Goal: Task Accomplishment & Management: Use online tool/utility

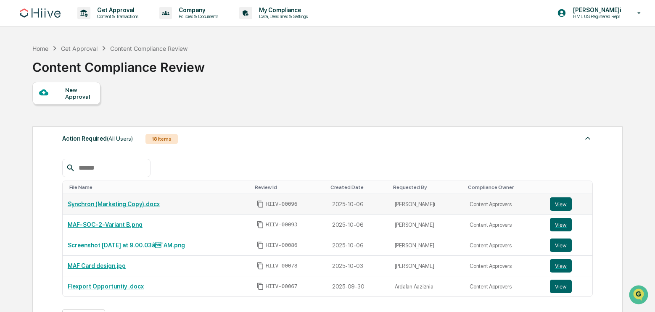
click at [125, 202] on link "Synchron (Marketing Copy).docx" at bounding box center [114, 204] width 92 height 7
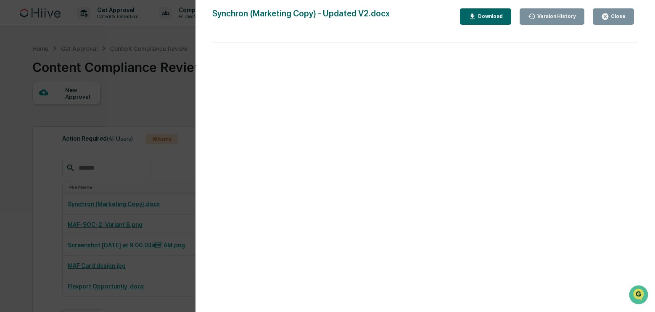
click at [605, 12] on button "Close" at bounding box center [613, 16] width 41 height 16
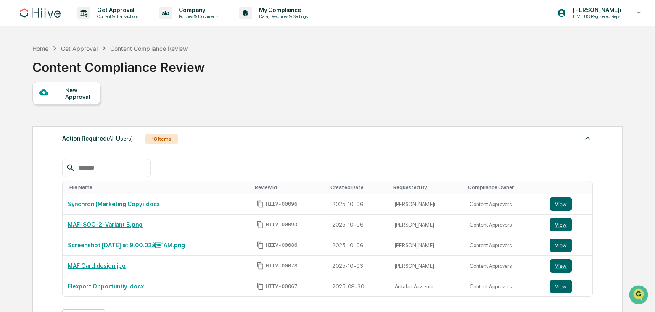
scroll to position [2, 0]
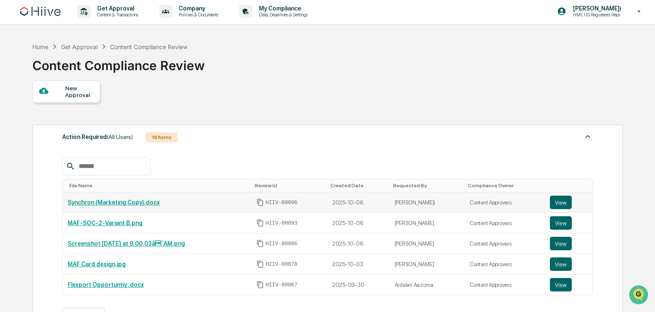
click at [215, 202] on div "Synchron (Marketing Copy).docx" at bounding box center [157, 202] width 179 height 7
drag, startPoint x: 140, startPoint y: 204, endPoint x: 216, endPoint y: 201, distance: 75.4
click at [194, 209] on td "Synchron (Marketing Copy).docx" at bounding box center [157, 203] width 189 height 21
click at [566, 198] on button "View" at bounding box center [561, 202] width 22 height 13
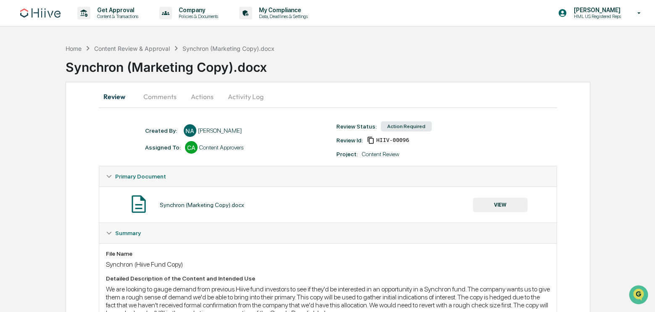
click at [206, 102] on button "Actions" at bounding box center [202, 97] width 38 height 20
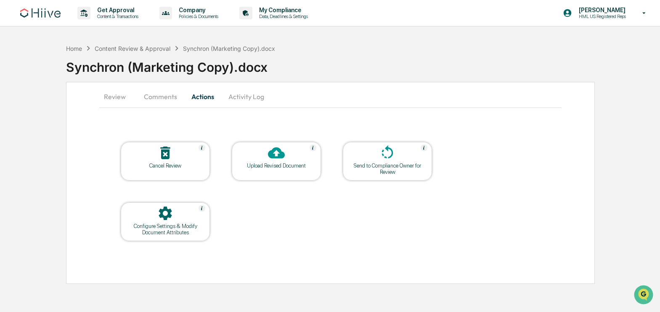
click at [280, 158] on icon at bounding box center [276, 153] width 17 height 11
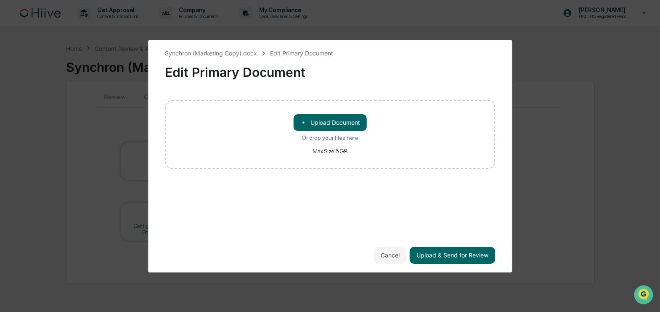
click at [599, 254] on div "Synchron (Marketing Copy).docx Edit Primary Document Edit Primary Document ＋ Up…" at bounding box center [330, 156] width 660 height 312
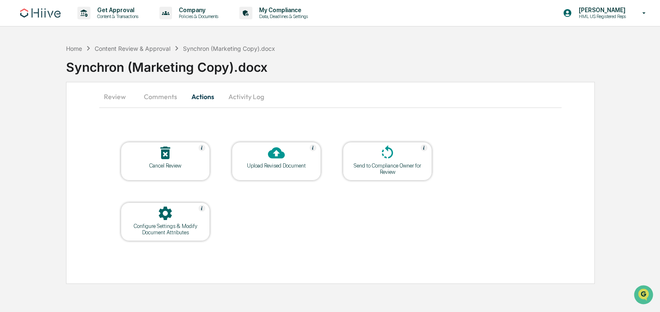
click at [281, 169] on div "Upload Revised Document" at bounding box center [276, 166] width 76 height 6
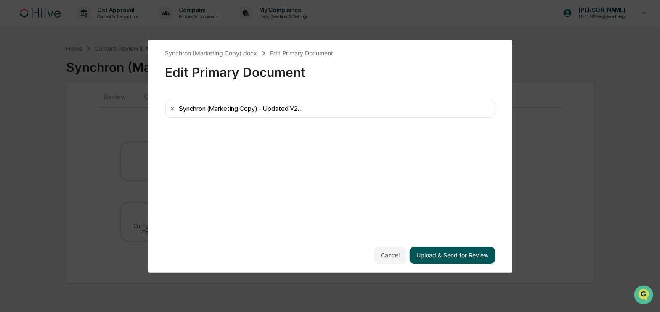
click at [452, 256] on button "Upload & Send for Review" at bounding box center [452, 255] width 85 height 17
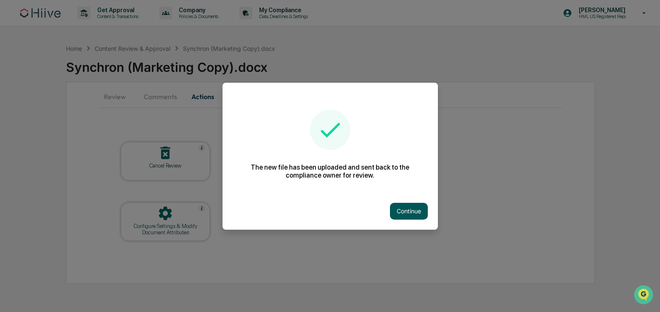
click at [403, 208] on button "Continue" at bounding box center [409, 211] width 38 height 17
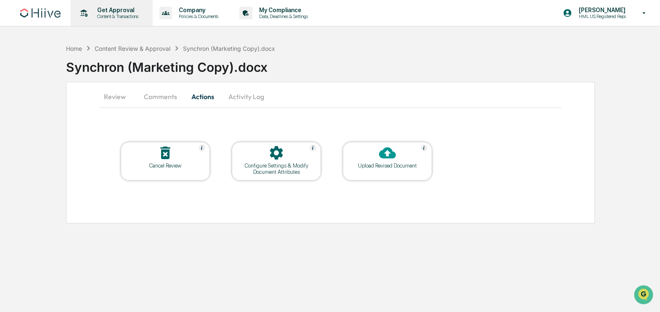
click at [108, 16] on p "Content & Transactions" at bounding box center [116, 16] width 52 height 6
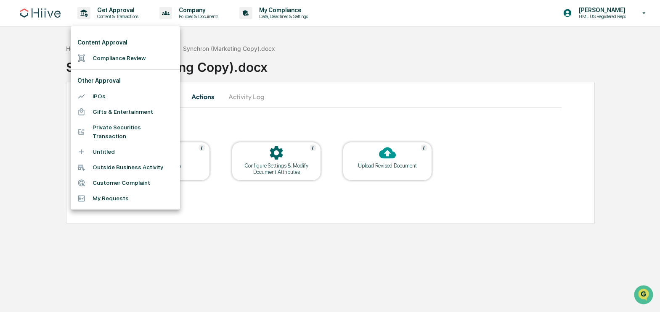
click at [474, 58] on div at bounding box center [330, 156] width 660 height 312
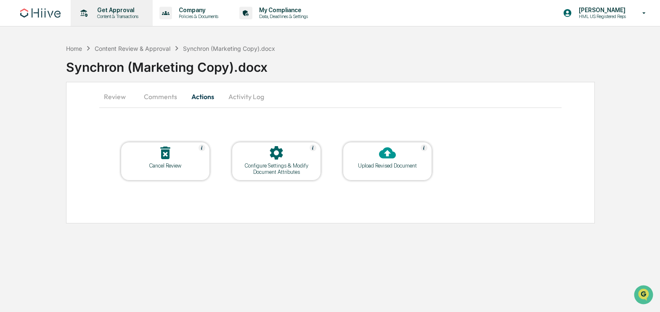
click at [130, 14] on p "Content & Transactions" at bounding box center [116, 16] width 52 height 6
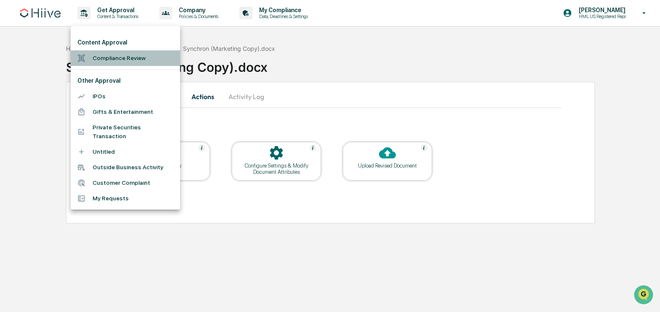
click at [118, 55] on li "Compliance Review" at bounding box center [125, 58] width 109 height 16
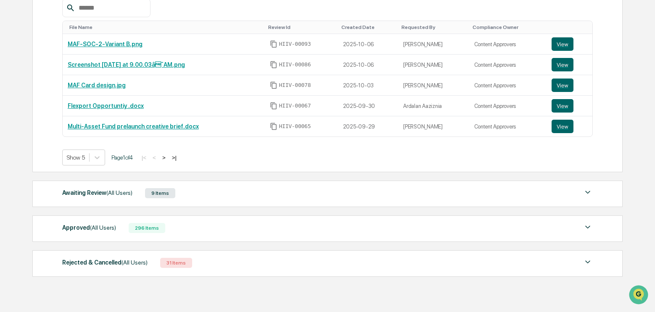
scroll to position [165, 0]
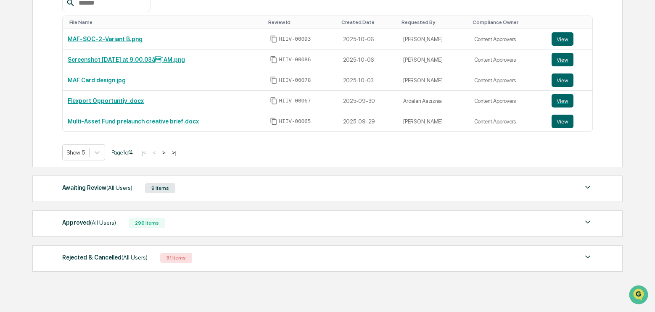
click at [591, 225] on img at bounding box center [588, 222] width 10 height 10
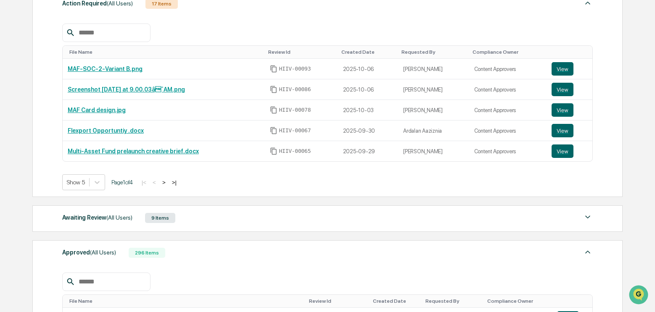
scroll to position [157, 0]
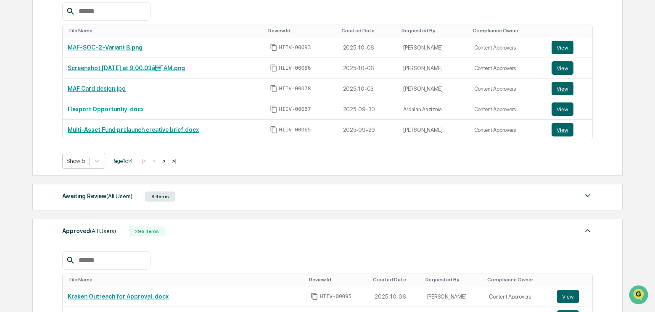
click at [589, 194] on img at bounding box center [588, 196] width 10 height 10
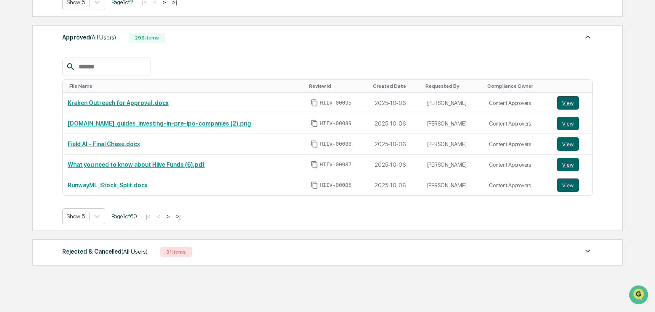
scroll to position [548, 0]
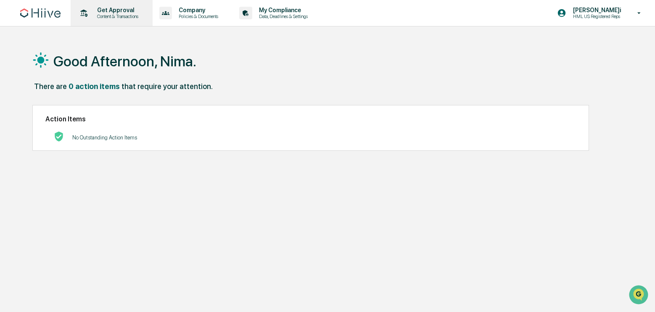
click at [128, 11] on p "Get Approval" at bounding box center [116, 10] width 52 height 7
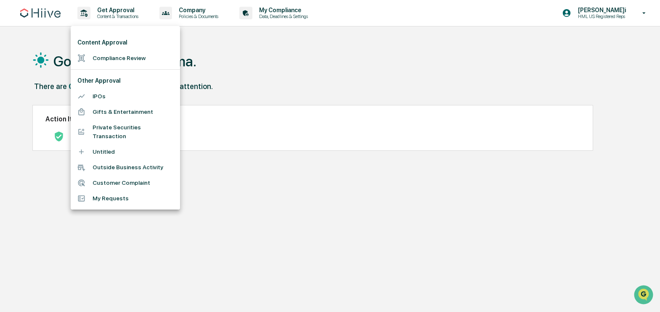
click at [114, 53] on li "Compliance Review" at bounding box center [125, 58] width 109 height 16
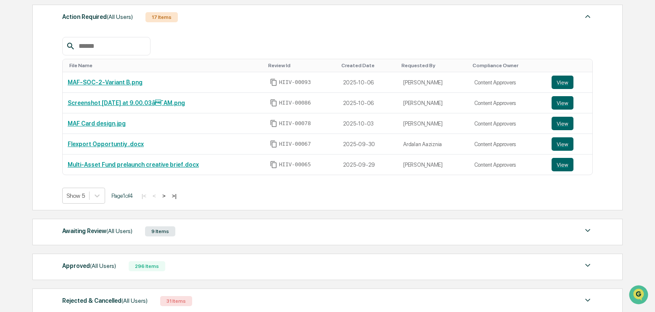
scroll to position [181, 0]
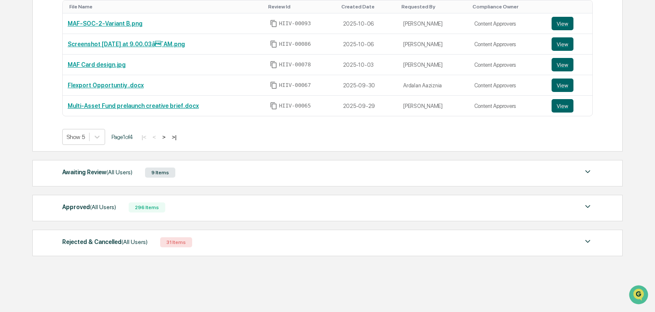
click at [127, 168] on div "Awaiting Review (All Users)" at bounding box center [97, 172] width 70 height 11
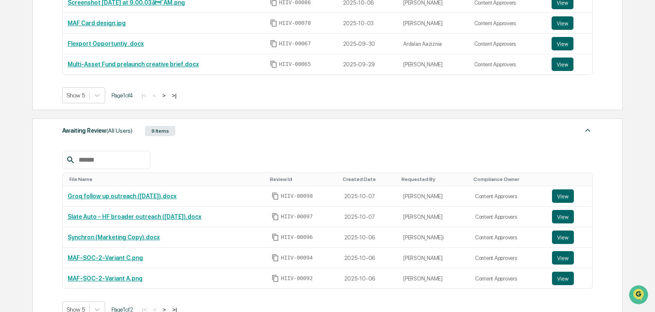
scroll to position [243, 0]
